Goal: Transaction & Acquisition: Download file/media

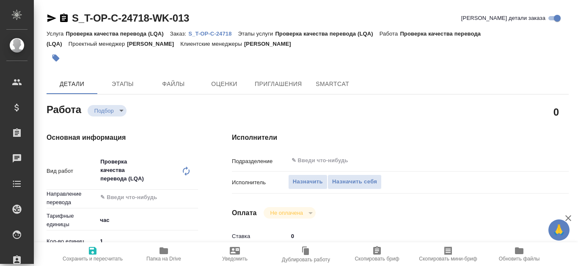
type textarea "x"
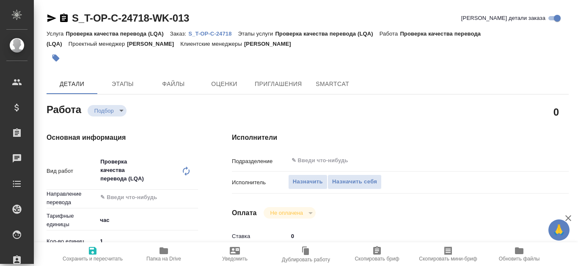
type textarea "x"
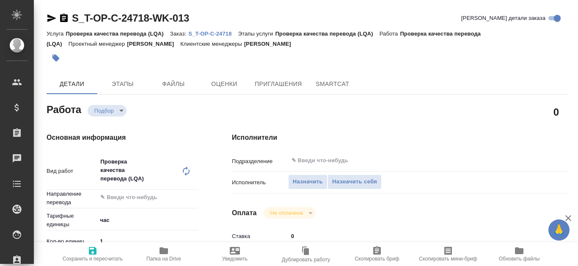
type textarea "x"
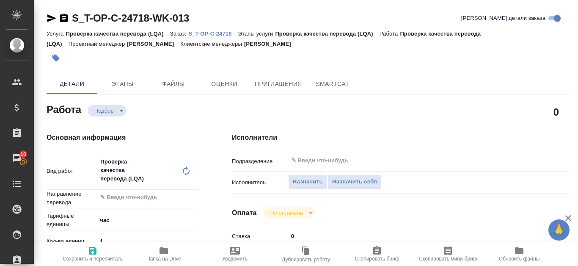
type textarea "x"
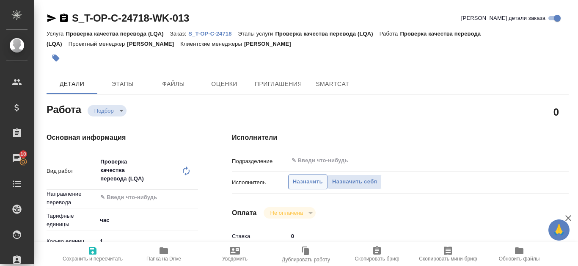
click at [314, 182] on span "Назначить" at bounding box center [308, 182] width 30 height 10
type textarea "x"
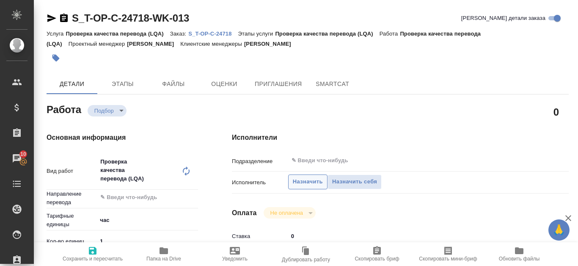
type textarea "x"
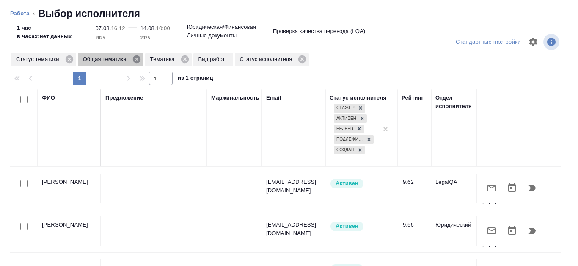
click at [135, 59] on icon at bounding box center [137, 59] width 8 height 8
click at [116, 61] on icon at bounding box center [117, 59] width 9 height 9
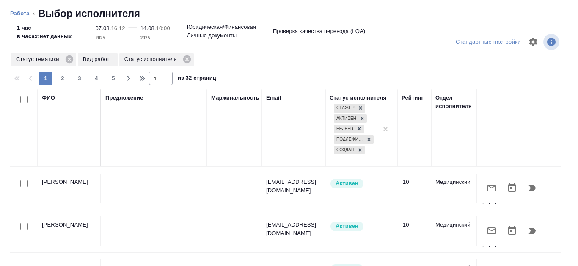
click at [94, 57] on p "Вид работ" at bounding box center [98, 59] width 30 height 8
click at [187, 61] on icon at bounding box center [187, 59] width 8 height 8
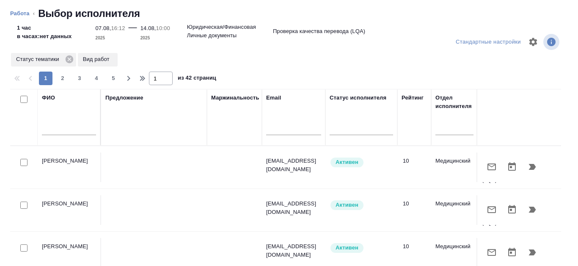
click at [54, 125] on input "text" at bounding box center [69, 129] width 54 height 11
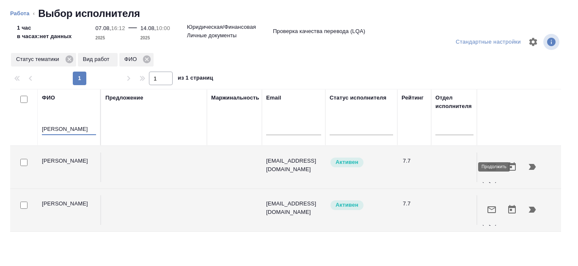
type input "Канатаева"
click at [529, 167] on icon "button" at bounding box center [532, 167] width 7 height 6
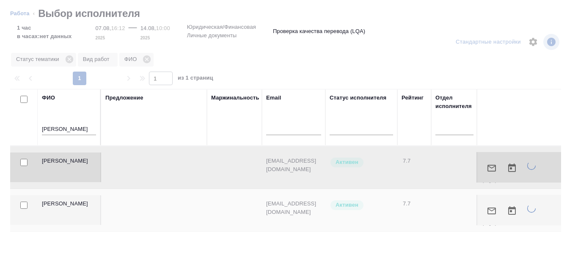
type textarea "x"
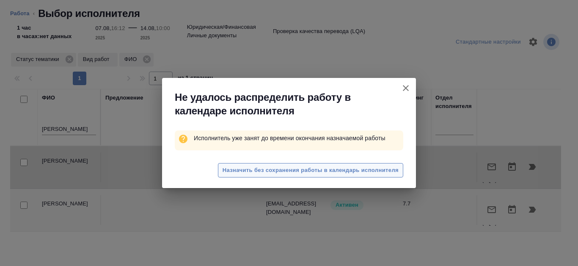
click at [373, 169] on span "Назначить без сохранения работы в календарь исполнителя" at bounding box center [311, 170] width 176 height 10
type textarea "x"
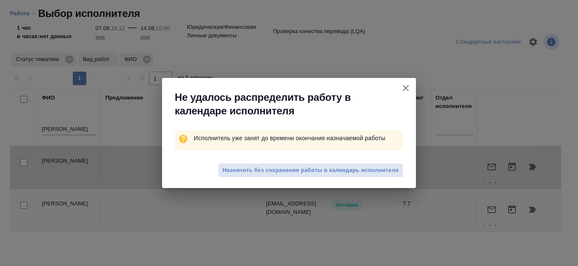
type textarea "x"
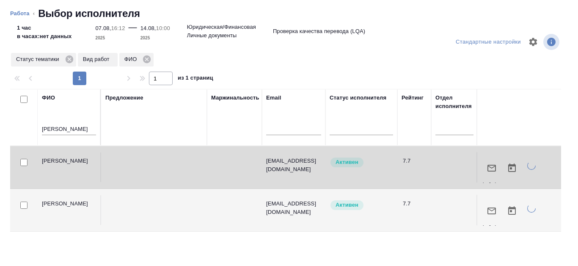
type textarea "x"
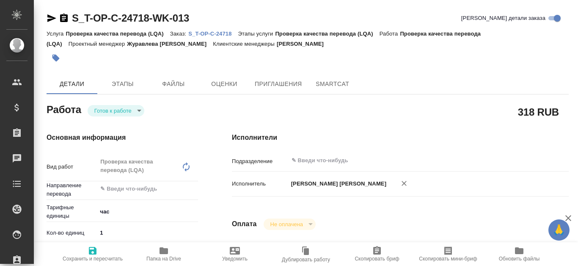
type textarea "x"
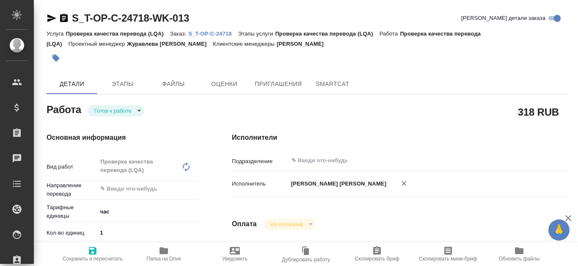
type textarea "x"
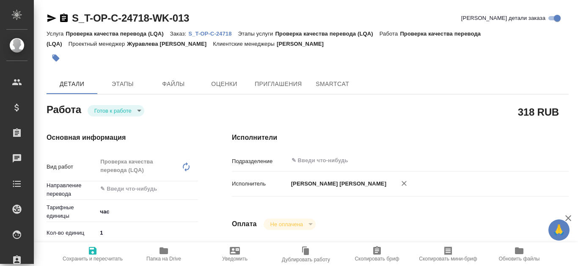
type textarea "x"
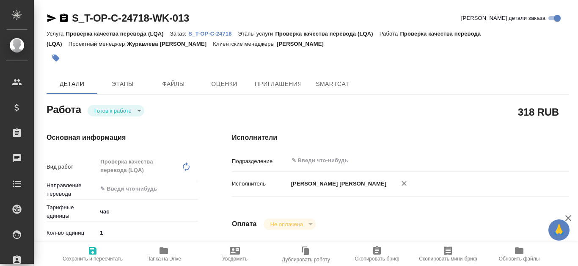
type textarea "x"
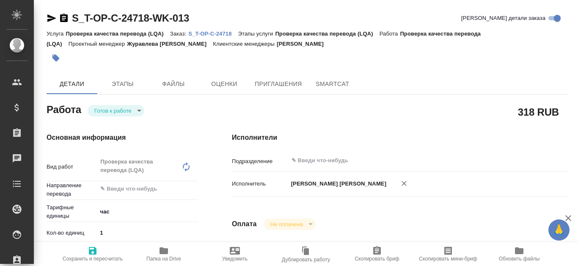
type textarea "x"
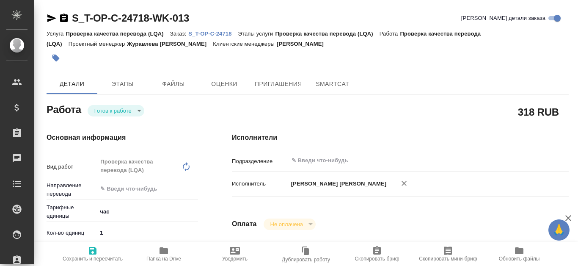
type textarea "x"
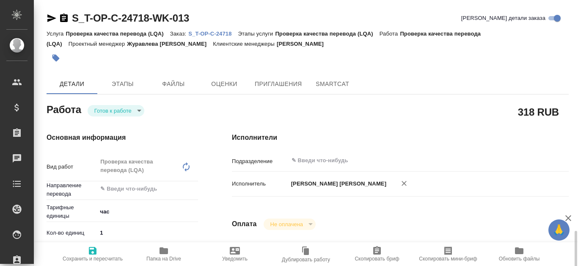
scroll to position [169, 0]
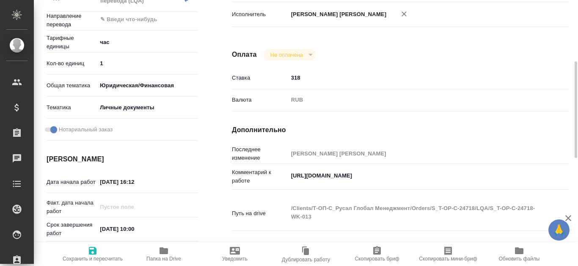
type textarea "x"
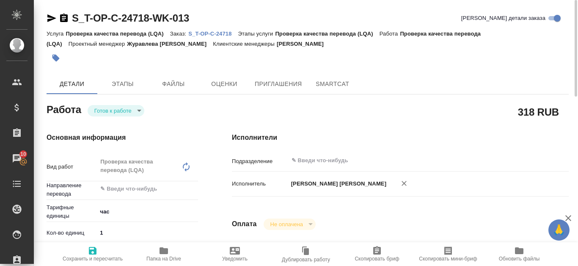
scroll to position [0, 0]
click at [329, 87] on span "SmartCat" at bounding box center [332, 84] width 41 height 11
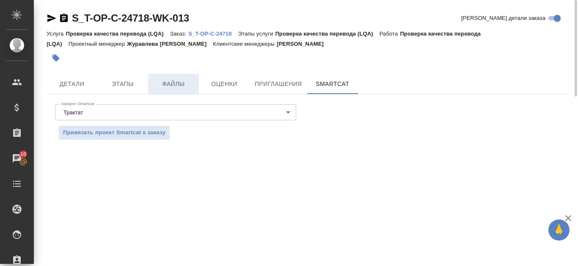
click at [188, 81] on span "Файлы" at bounding box center [173, 84] width 41 height 11
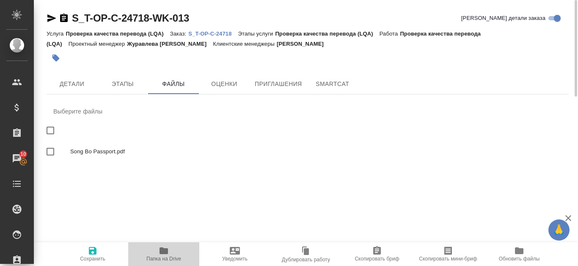
click at [175, 250] on span "Папка на Drive" at bounding box center [163, 253] width 61 height 16
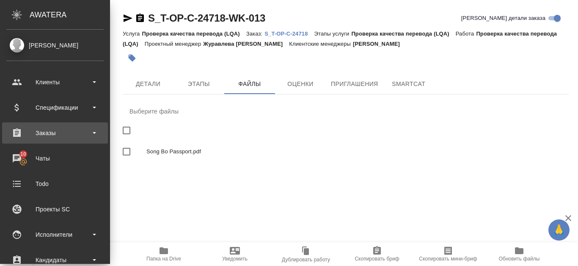
click at [52, 132] on div "Заказы" at bounding box center [54, 133] width 97 height 13
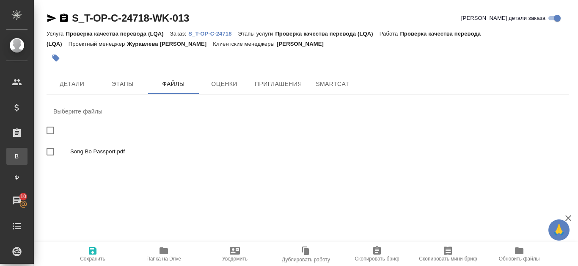
click at [13, 152] on div "Все заказы" at bounding box center [6, 156] width 13 height 8
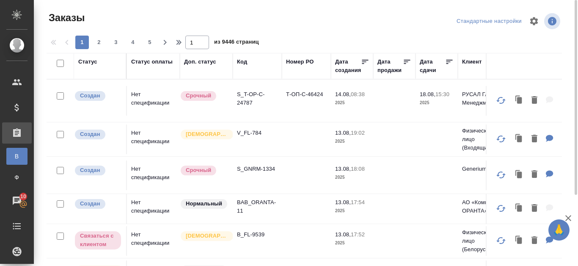
click at [240, 62] on div "Код" at bounding box center [242, 62] width 10 height 8
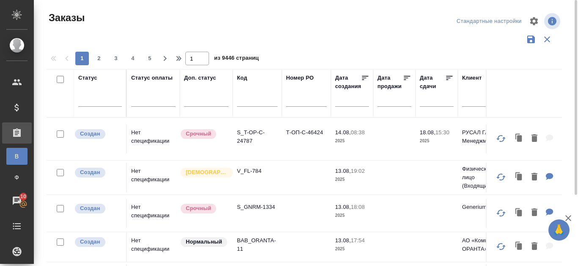
click at [244, 100] on input "text" at bounding box center [257, 101] width 41 height 11
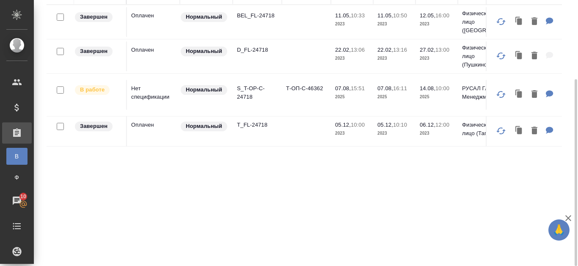
type input "24718"
click at [229, 37] on td "Нормальный" at bounding box center [206, 22] width 53 height 30
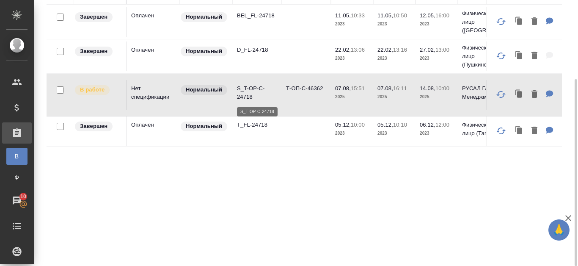
click at [249, 92] on p "S_T-OP-C-24718" at bounding box center [257, 92] width 41 height 17
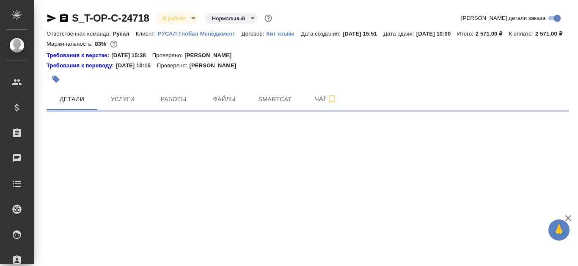
select select "RU"
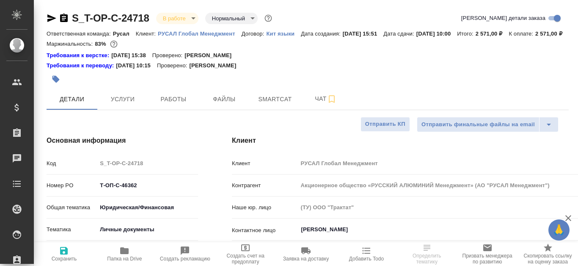
type textarea "x"
click at [289, 105] on span "Smartcat" at bounding box center [275, 99] width 41 height 11
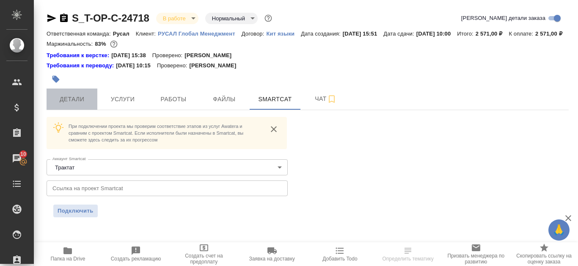
click at [75, 105] on span "Детали" at bounding box center [72, 99] width 41 height 11
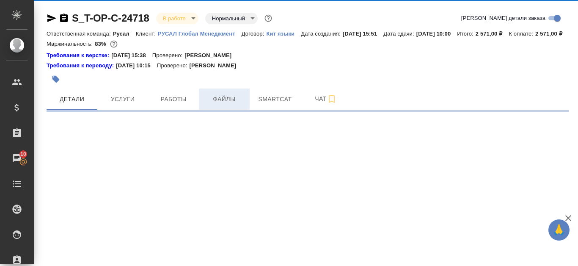
select select "RU"
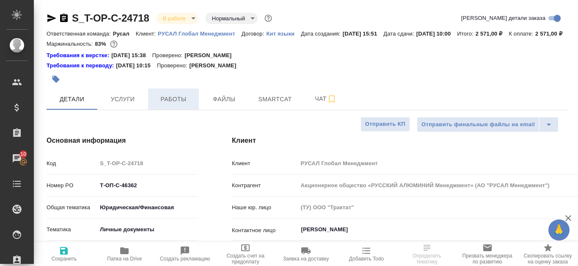
type textarea "x"
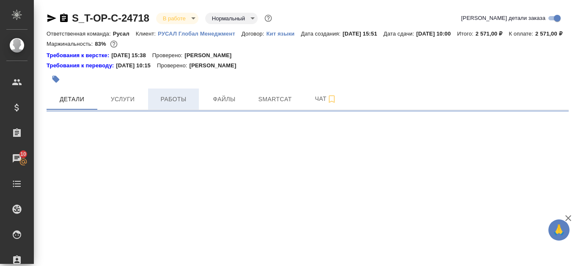
select select "RU"
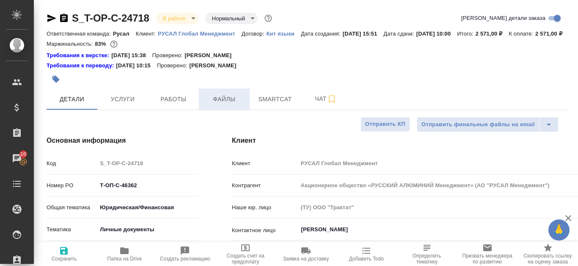
type textarea "x"
click at [215, 105] on span "Файлы" at bounding box center [224, 99] width 41 height 11
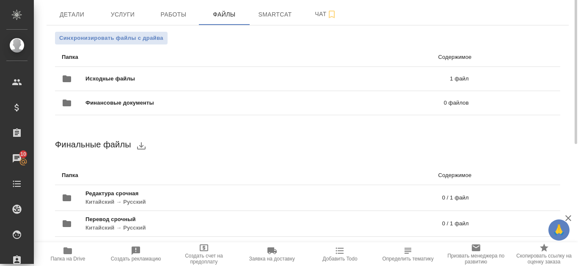
scroll to position [42, 0]
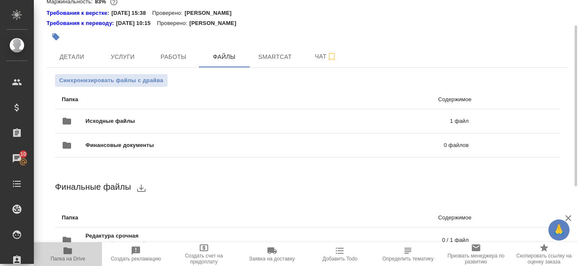
click at [72, 252] on icon "button" at bounding box center [67, 250] width 8 height 7
click at [390, 125] on p "1 файл" at bounding box center [380, 121] width 176 height 8
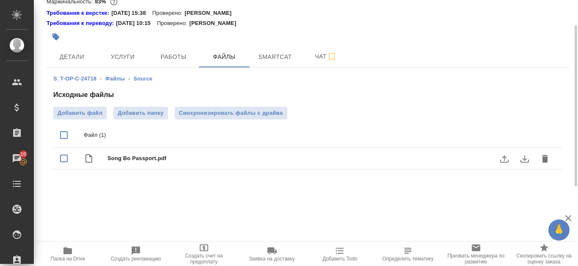
click at [65, 167] on input "checkbox" at bounding box center [64, 158] width 18 height 18
checkbox input "true"
click at [528, 164] on icon "download" at bounding box center [525, 159] width 10 height 10
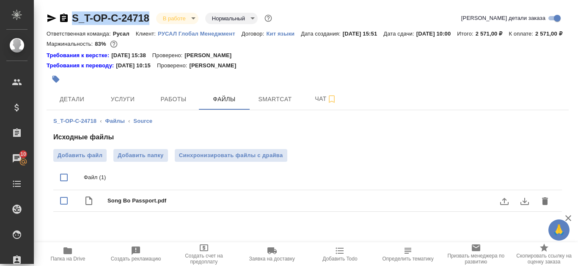
drag, startPoint x: 72, startPoint y: 14, endPoint x: 150, endPoint y: 20, distance: 78.5
click at [150, 20] on div "S_T-OP-C-24718 В работе inProgress Нормальный normal" at bounding box center [160, 18] width 227 height 14
copy link "S_T-OP-C-24718"
click at [177, 105] on span "Работы" at bounding box center [173, 99] width 41 height 11
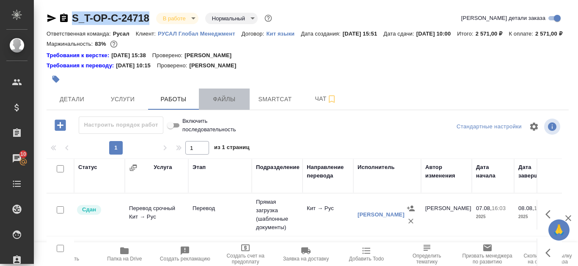
click at [215, 105] on span "Файлы" at bounding box center [224, 99] width 41 height 11
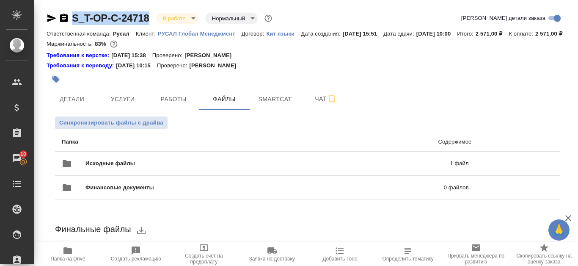
click at [64, 253] on span "Папка на Drive" at bounding box center [68, 253] width 58 height 16
